Goal: Obtain resource: Download file/media

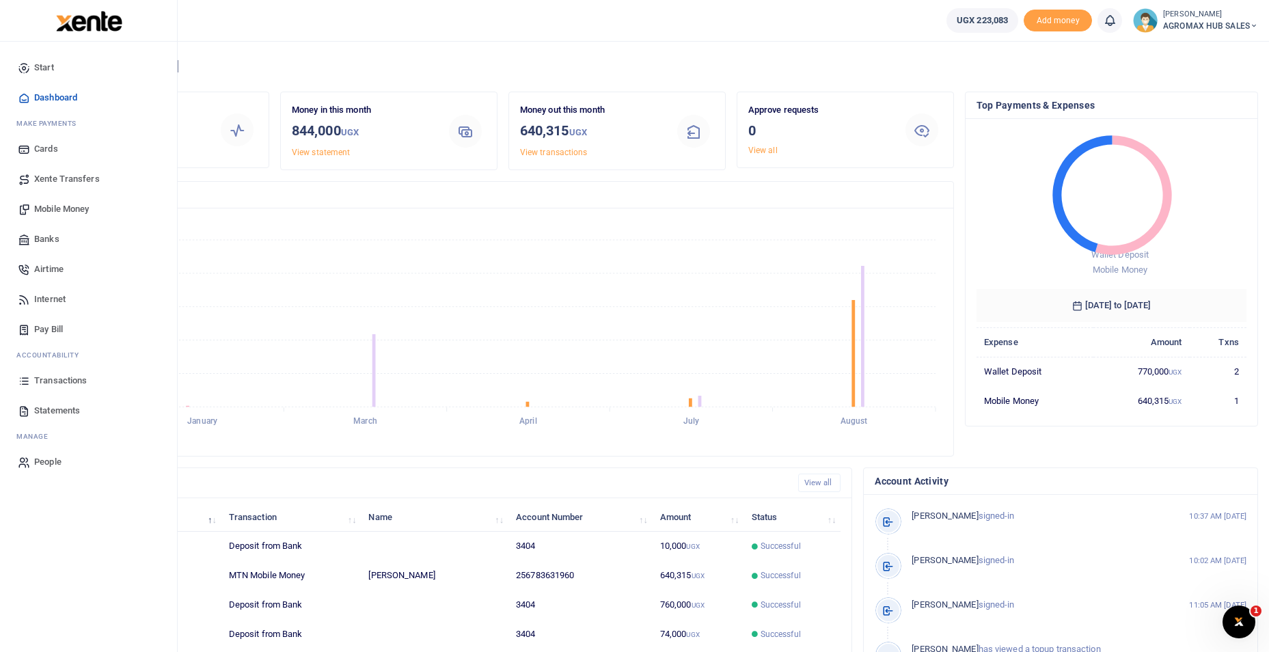
click at [49, 97] on span "Dashboard" at bounding box center [55, 98] width 43 height 14
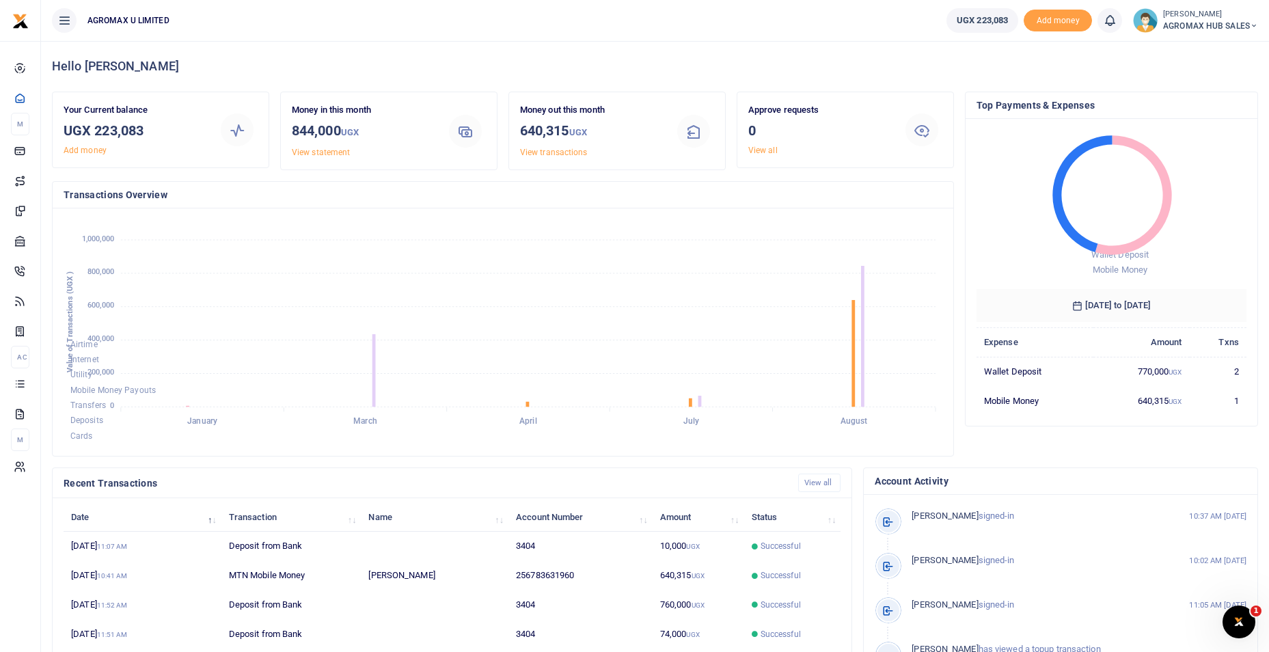
click at [1257, 25] on icon at bounding box center [1254, 26] width 8 height 10
click at [1221, 50] on link "Switch accounts" at bounding box center [1205, 49] width 108 height 19
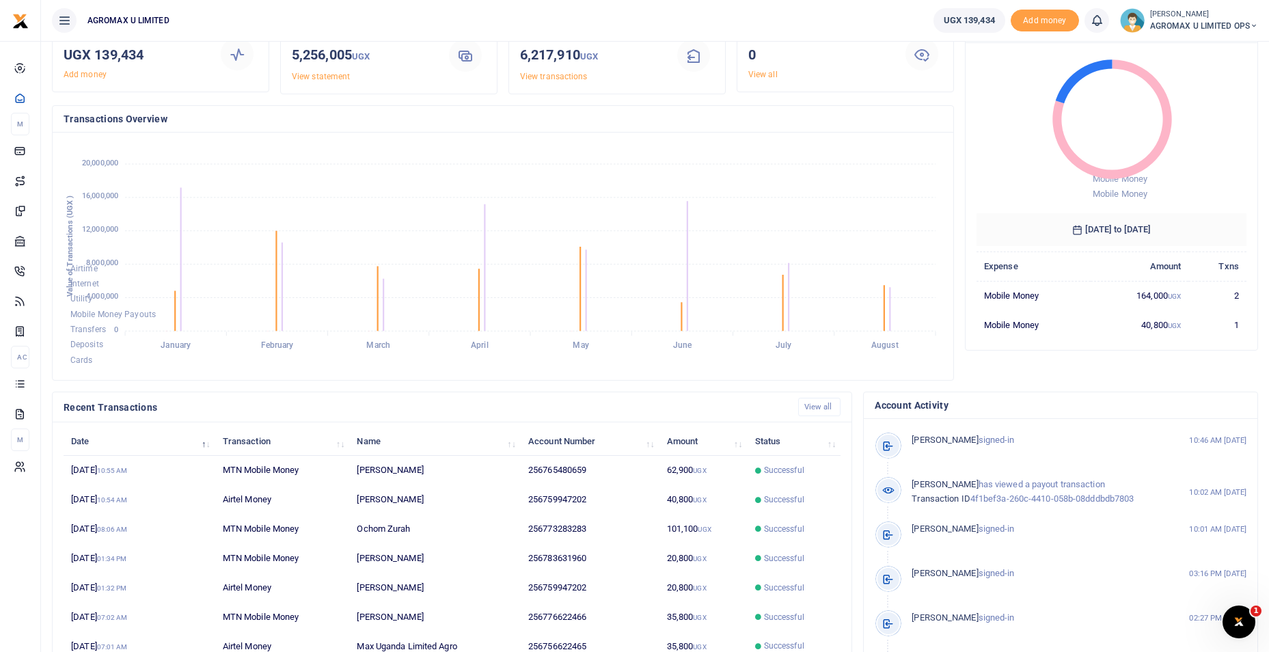
scroll to position [165, 0]
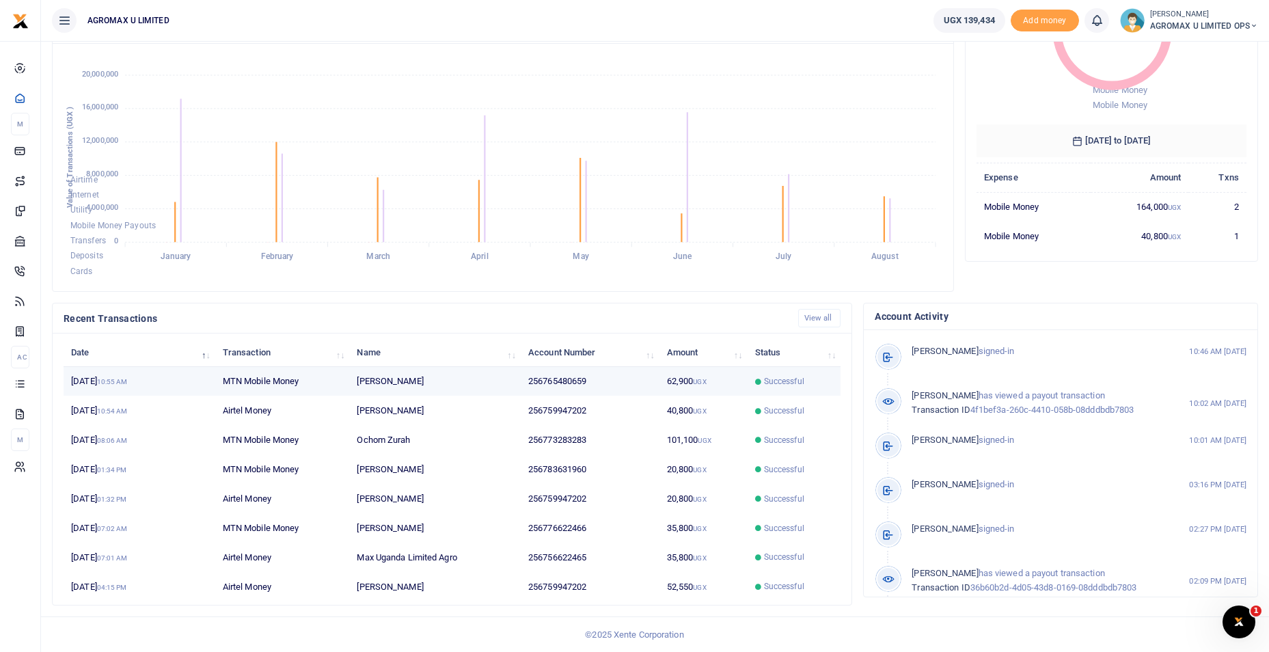
click at [586, 381] on td "256765480659" at bounding box center [590, 381] width 139 height 29
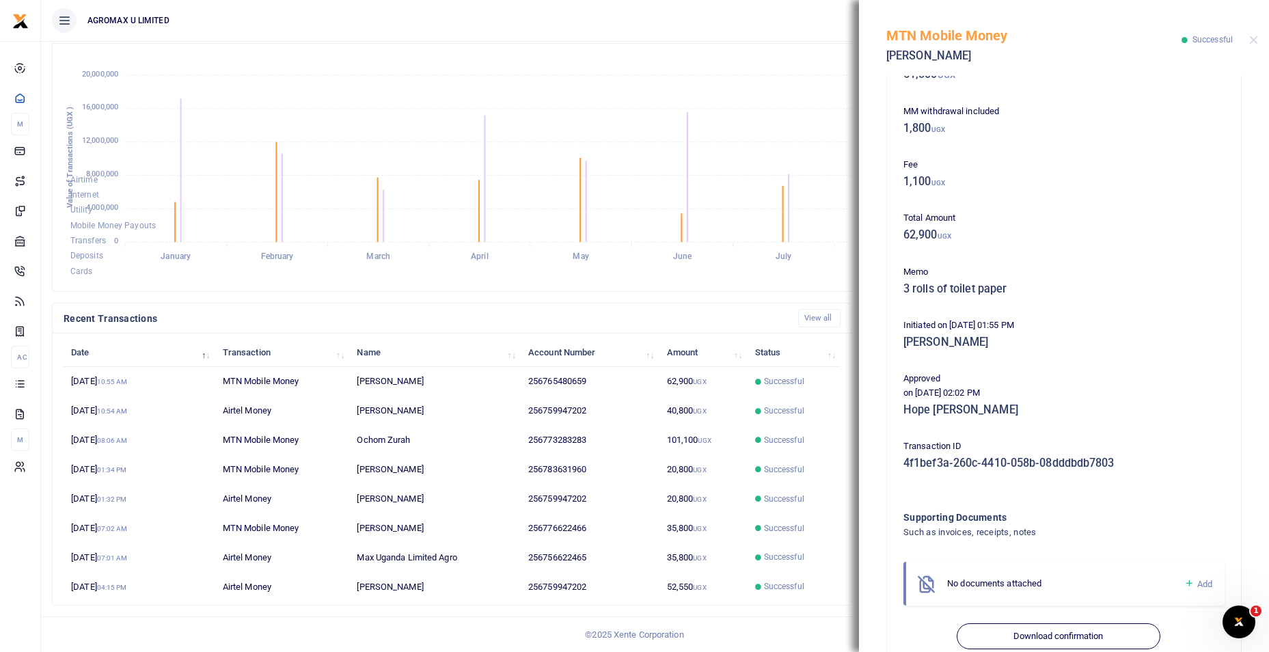
scroll to position [129, 0]
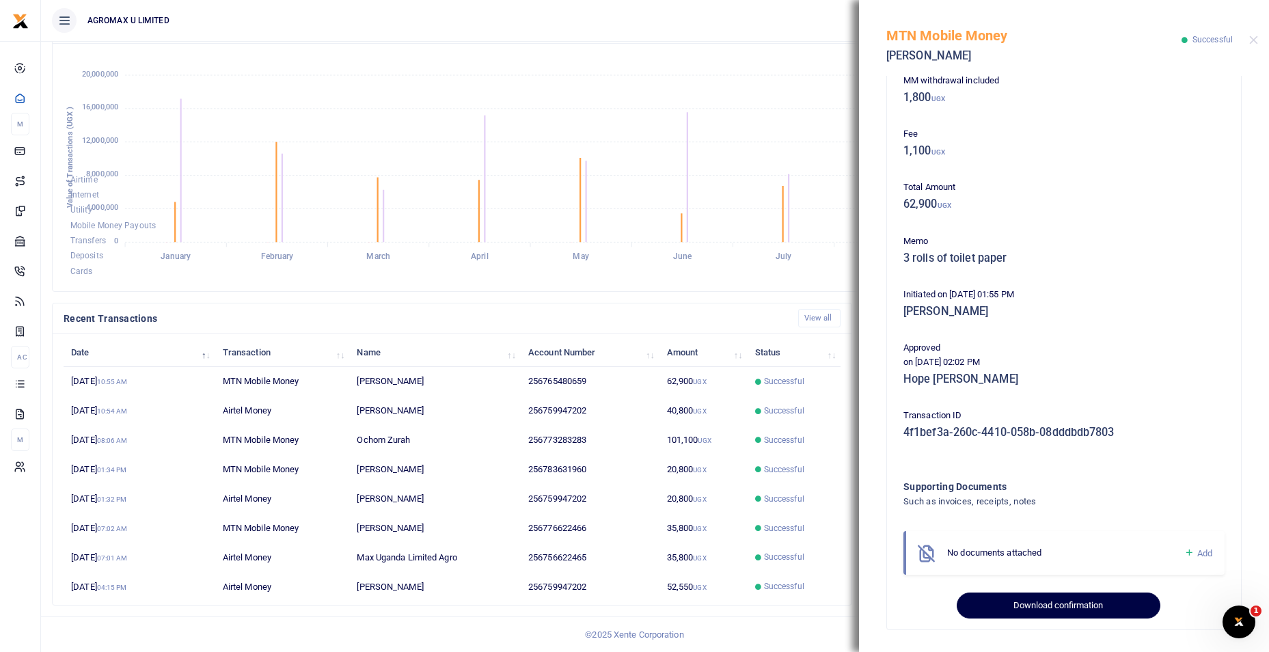
click at [1073, 604] on button "Download confirmation" at bounding box center [1058, 606] width 203 height 26
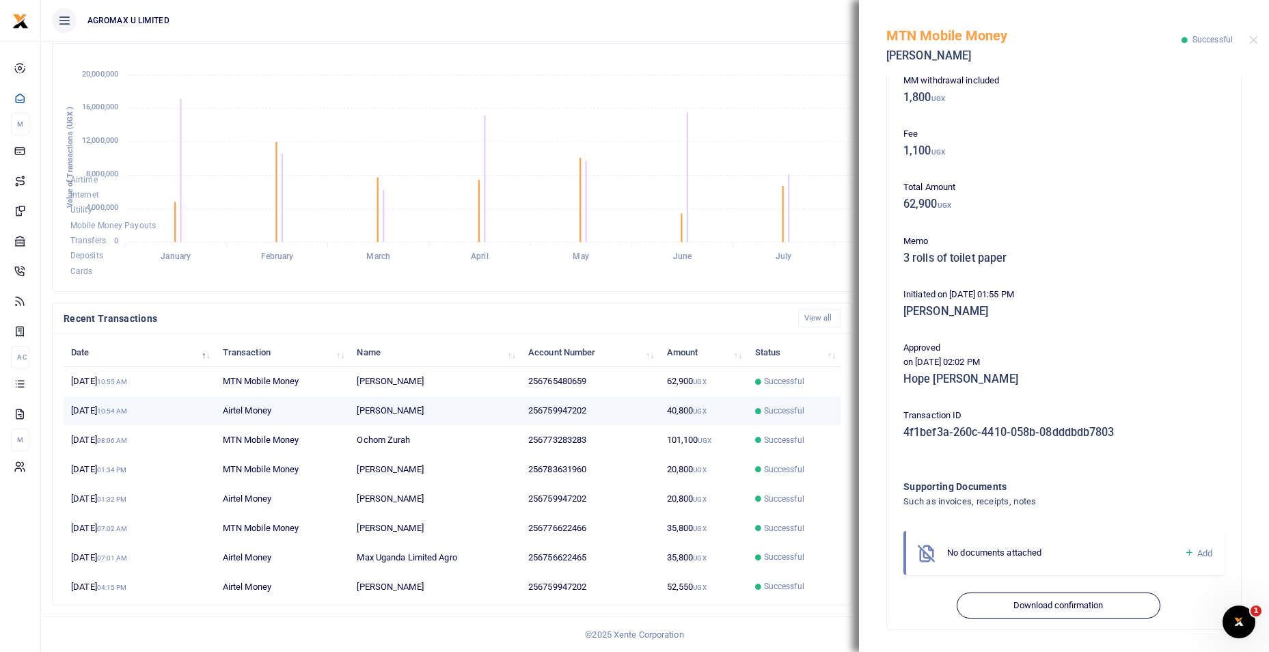
click at [686, 410] on td "40,800 UGX" at bounding box center [704, 410] width 88 height 29
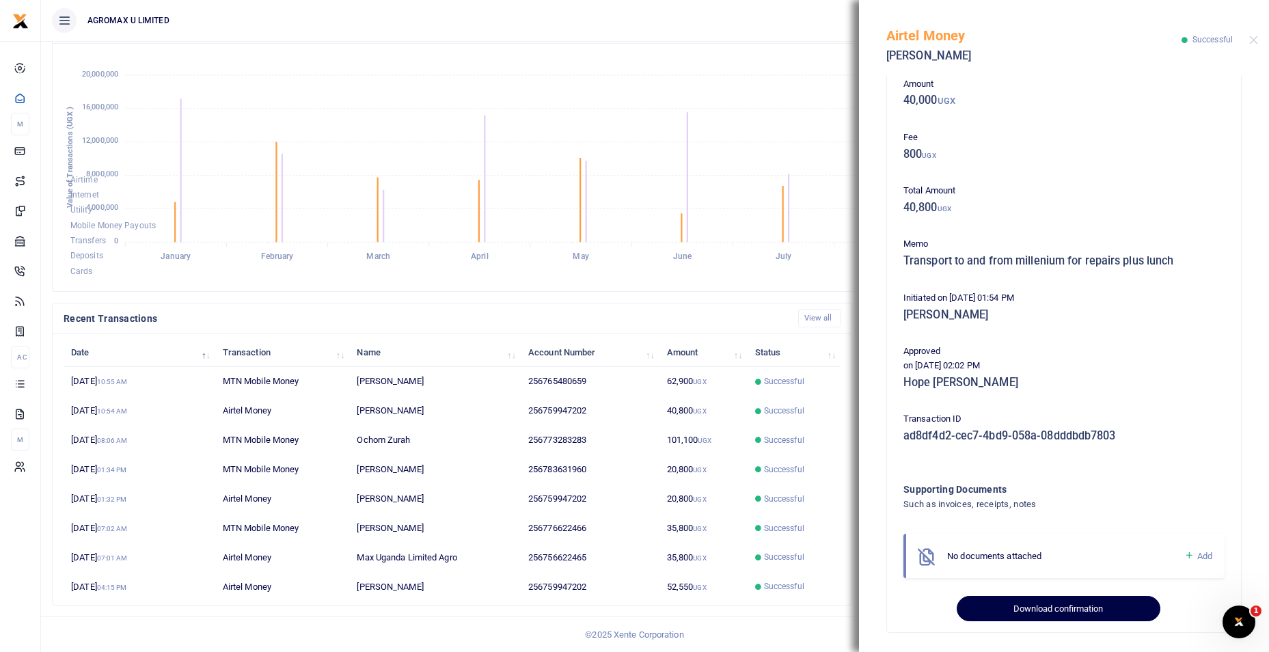
scroll to position [75, 0]
click at [1021, 608] on button "Download confirmation" at bounding box center [1058, 606] width 203 height 26
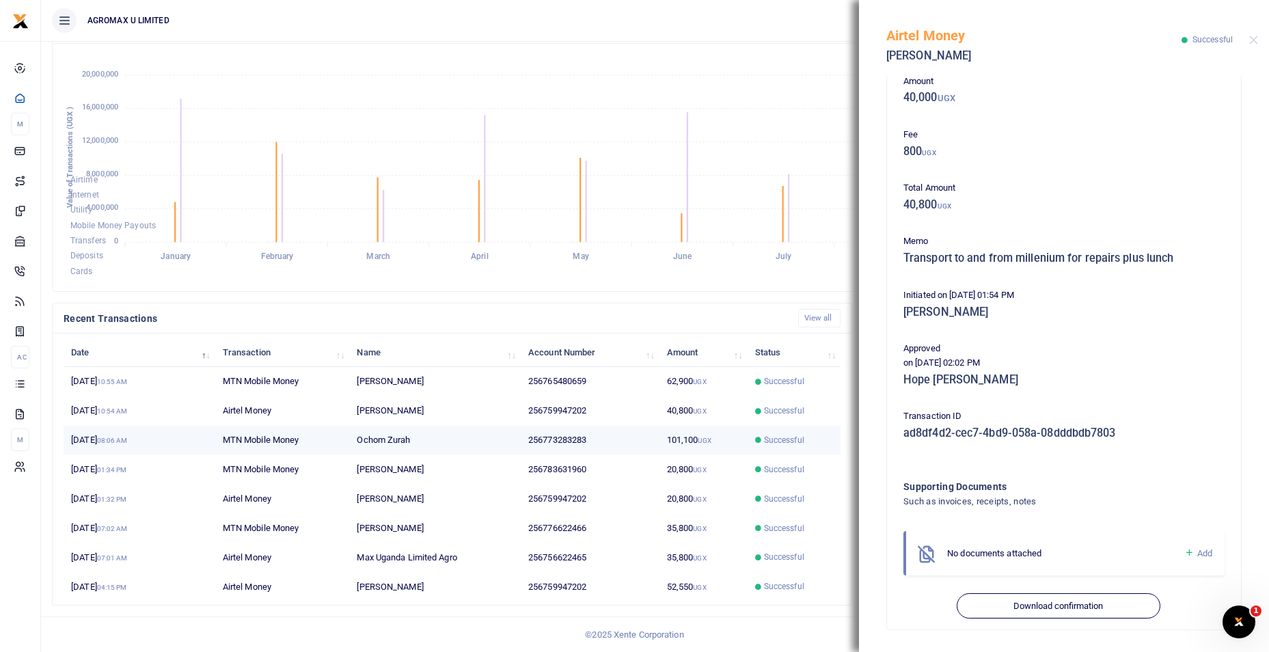
click at [681, 439] on td "101,100 UGX" at bounding box center [704, 440] width 88 height 29
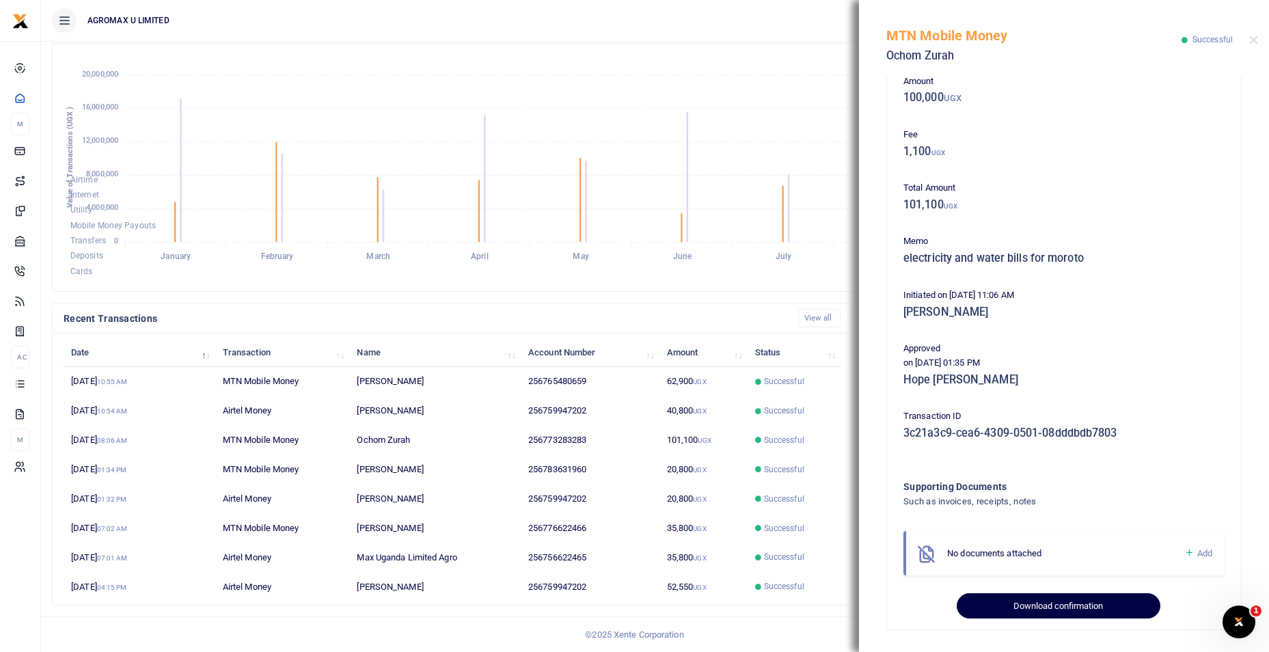
click at [1020, 607] on button "Download confirmation" at bounding box center [1058, 606] width 203 height 26
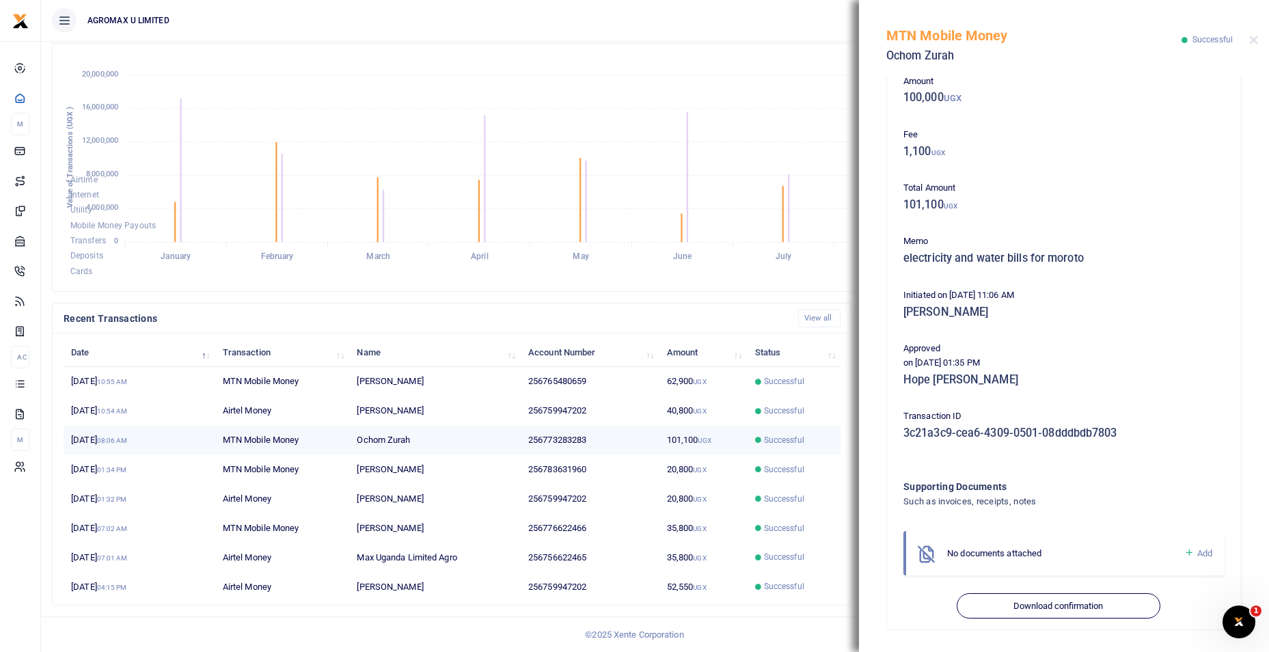
click at [681, 439] on td "101,100 UGX" at bounding box center [704, 440] width 88 height 29
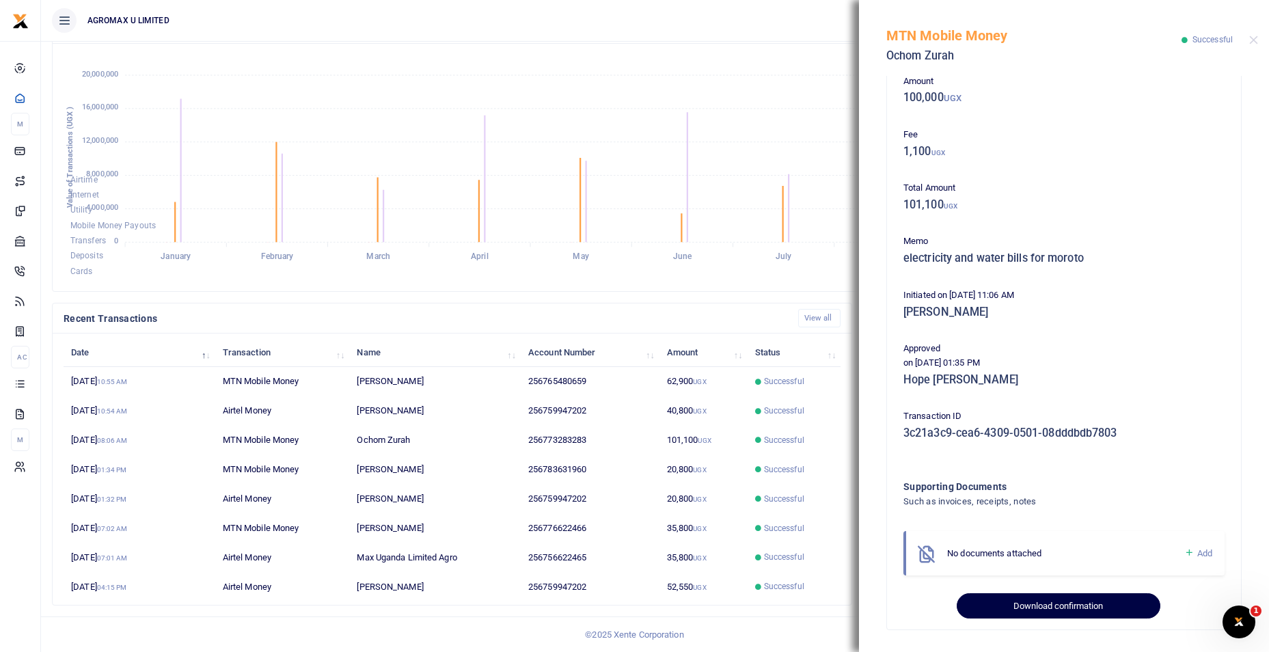
click at [1010, 602] on button "Download confirmation" at bounding box center [1058, 606] width 203 height 26
